Goal: Information Seeking & Learning: Learn about a topic

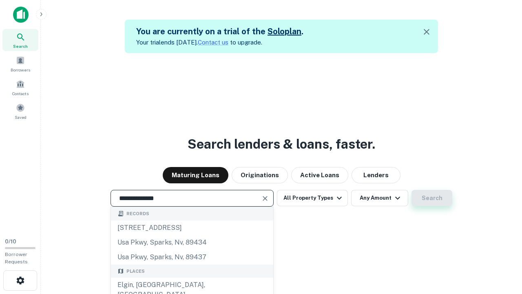
click at [193, 285] on div "Elgin, [GEOGRAPHIC_DATA], [GEOGRAPHIC_DATA]" at bounding box center [192, 290] width 162 height 24
type input "**********"
click at [431, 198] on button "Search" at bounding box center [432, 198] width 41 height 16
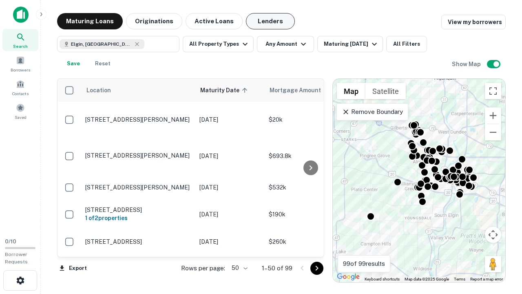
click at [263, 21] on button "Lenders" at bounding box center [270, 21] width 49 height 16
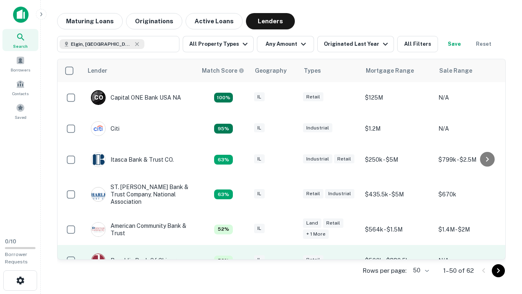
click at [290, 255] on div "IL" at bounding box center [274, 260] width 41 height 11
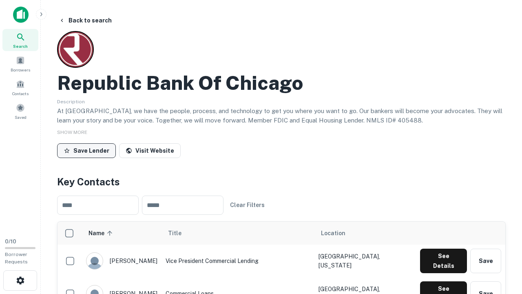
click at [85, 150] on button "Save Lender" at bounding box center [86, 150] width 59 height 15
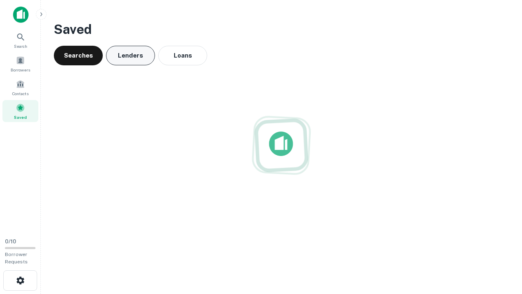
click at [131, 56] on button "Lenders" at bounding box center [130, 56] width 49 height 20
